Goal: Task Accomplishment & Management: Manage account settings

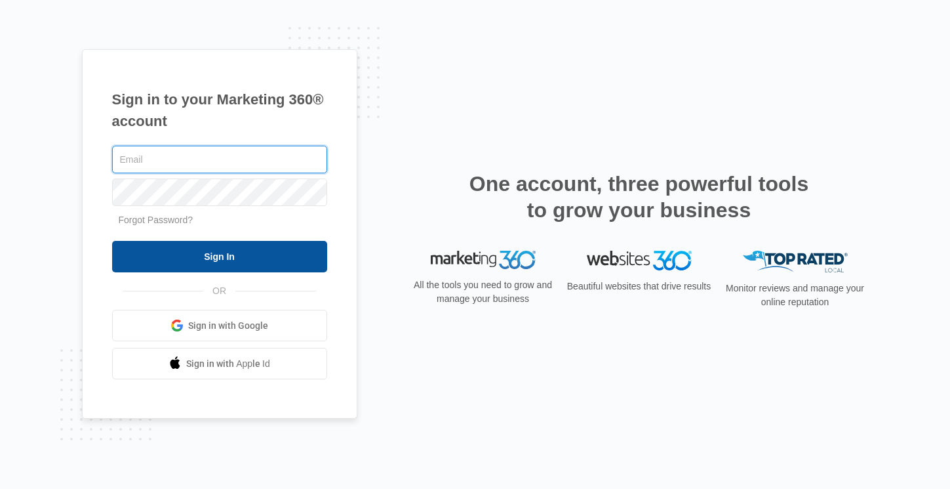
type input "[EMAIL_ADDRESS][DOMAIN_NAME]"
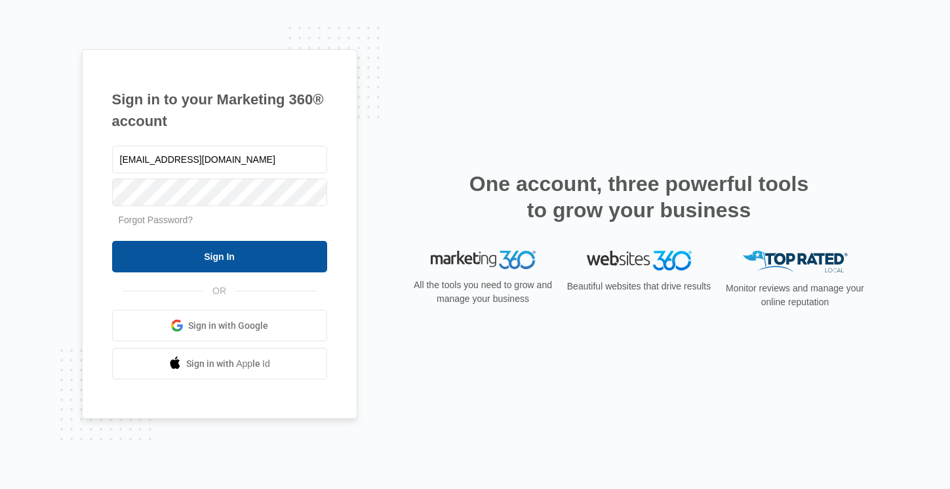
click at [258, 255] on input "Sign In" at bounding box center [219, 256] width 215 height 31
